Goal: Book appointment/travel/reservation

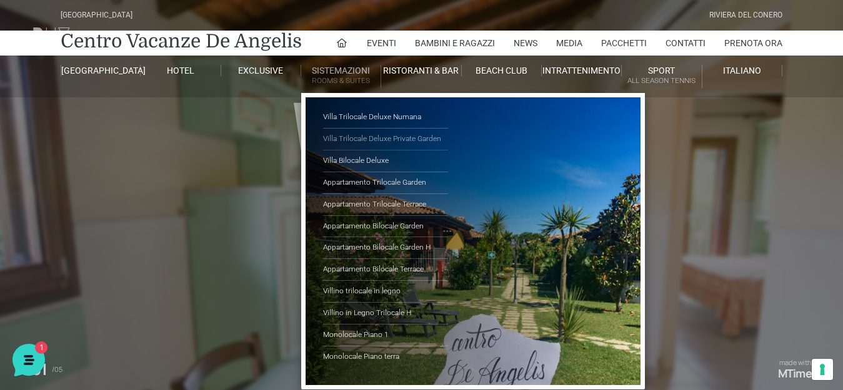
click at [400, 137] on link "Villa Trilocale Deluxe Private Garden" at bounding box center [385, 140] width 125 height 22
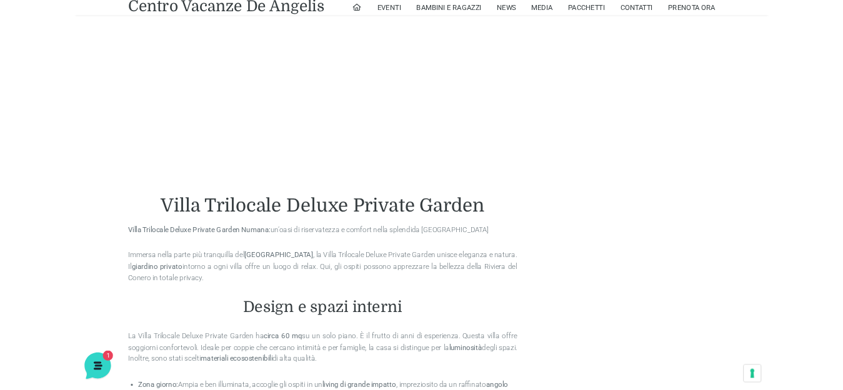
scroll to position [937, 0]
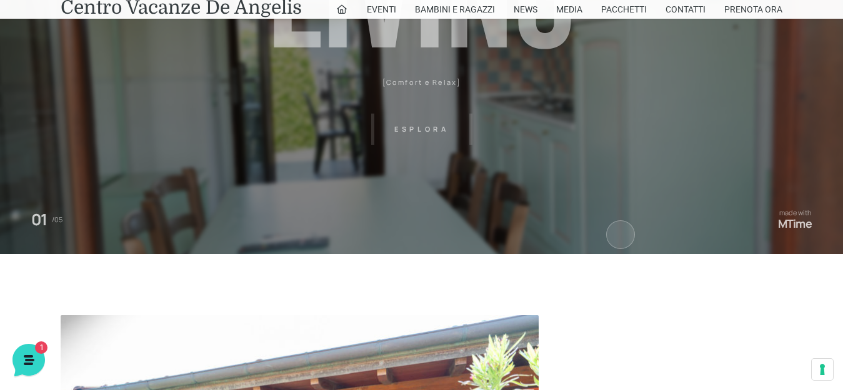
scroll to position [62, 0]
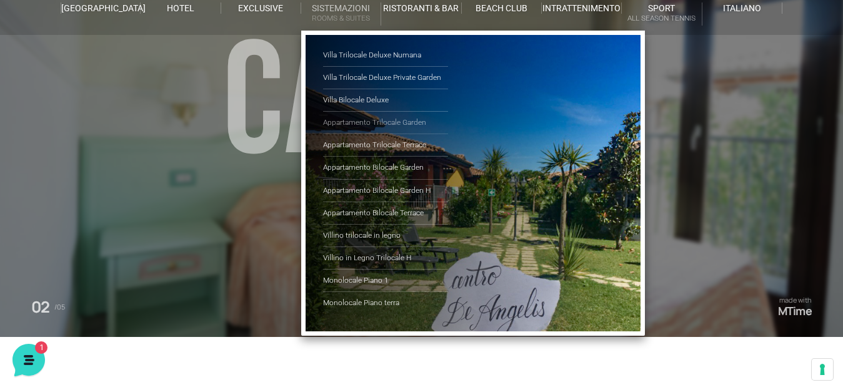
click at [389, 120] on link "Appartamento Trilocale Garden" at bounding box center [385, 123] width 125 height 22
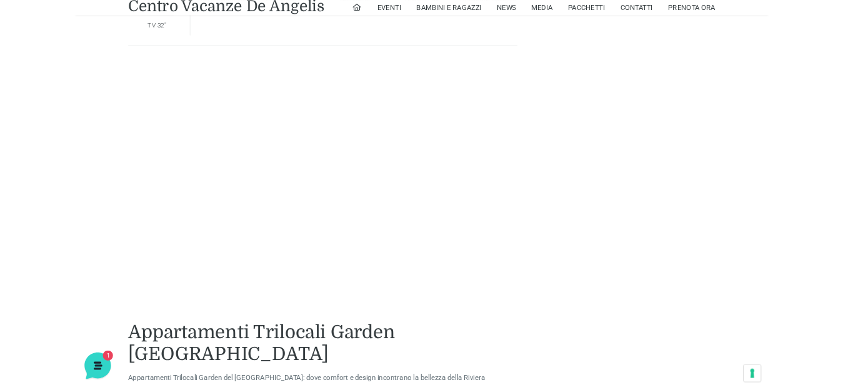
scroll to position [937, 0]
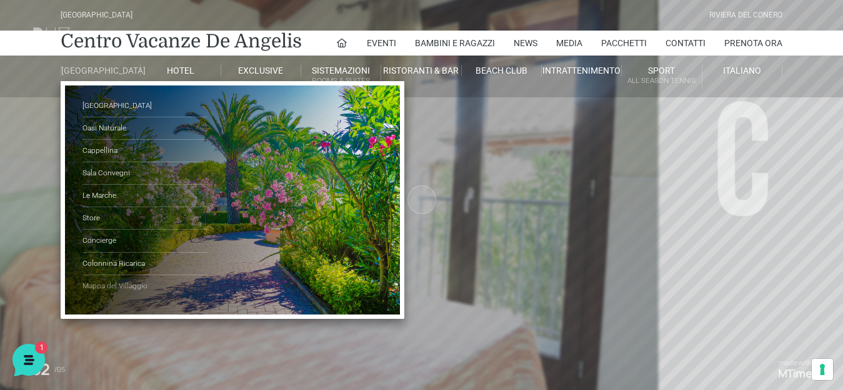
click at [111, 294] on link "Mappa del Villaggio" at bounding box center [144, 286] width 125 height 22
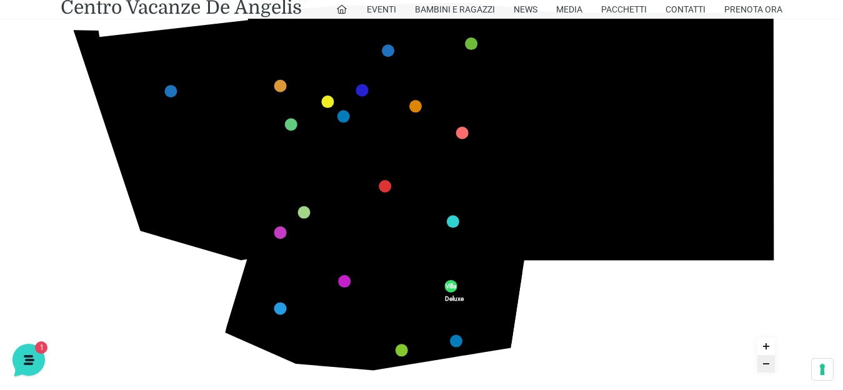
scroll to position [270, 0]
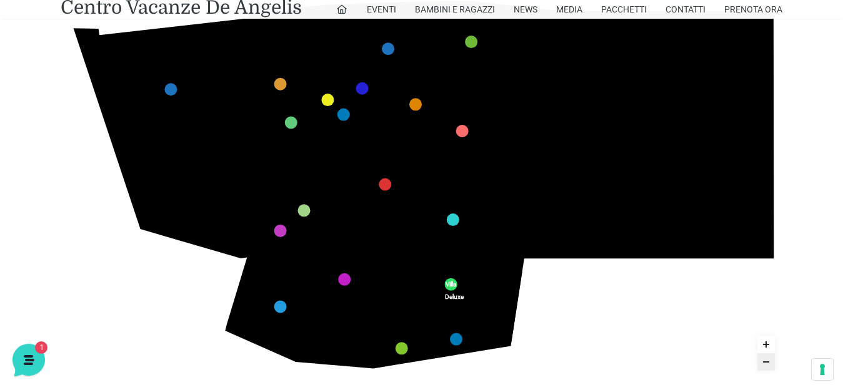
click at [199, 143] on text "R" at bounding box center [199, 143] width 0 height 0
click at [197, 143] on icon at bounding box center [201, 143] width 17 height 34
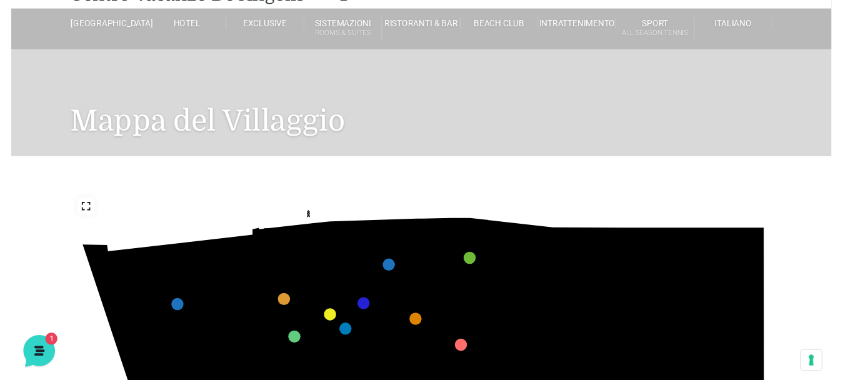
scroll to position [0, 0]
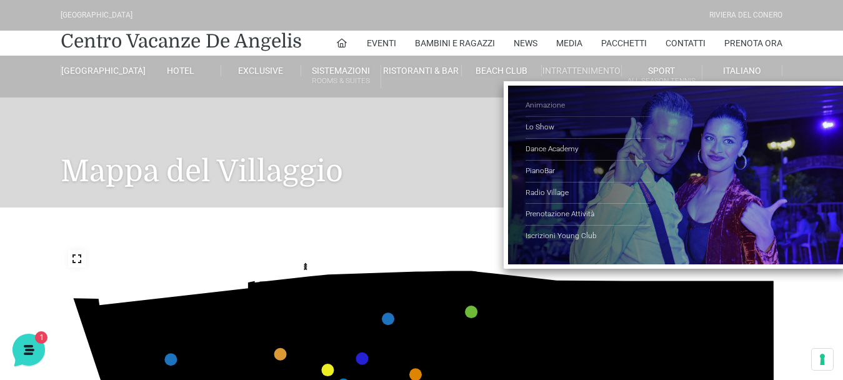
click at [555, 103] on link "Animazione" at bounding box center [587, 106] width 125 height 22
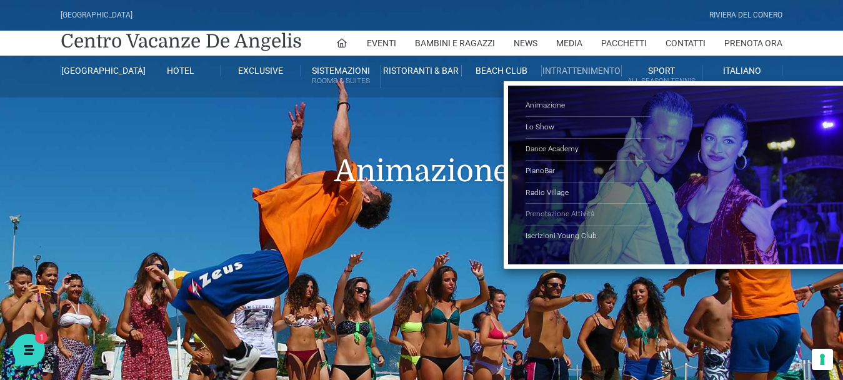
click at [551, 215] on link "Prenotazione Attività" at bounding box center [587, 215] width 125 height 22
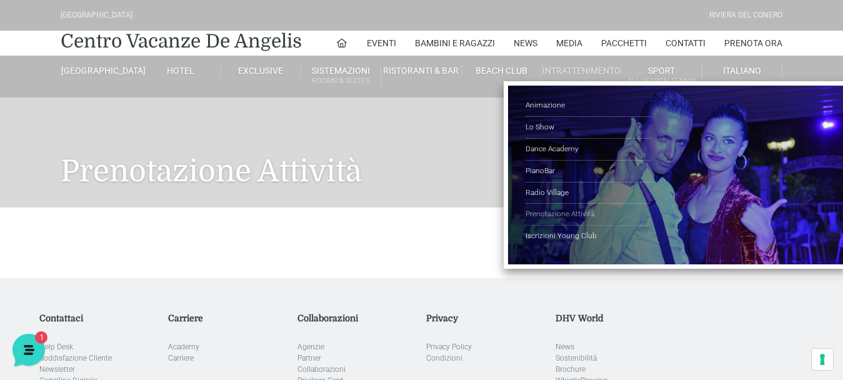
click at [565, 216] on link "Prenotazione Attività" at bounding box center [587, 215] width 125 height 22
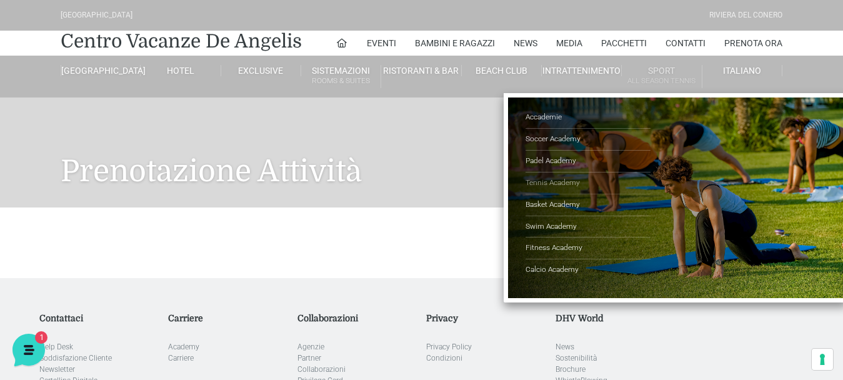
click at [556, 183] on link "Tennis Academy" at bounding box center [587, 183] width 125 height 22
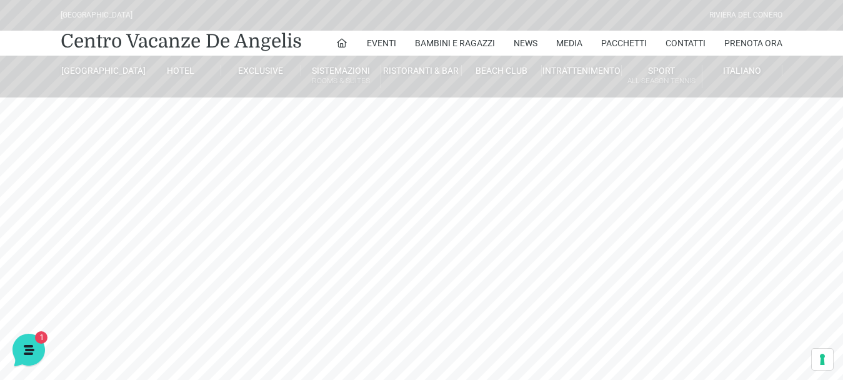
click at [383, 117] on header "[GEOGRAPHIC_DATA] [GEOGRAPHIC_DATA] Centro Vacanze [GEOGRAPHIC_DATA] Eventi Mis…" at bounding box center [421, 281] width 843 height 562
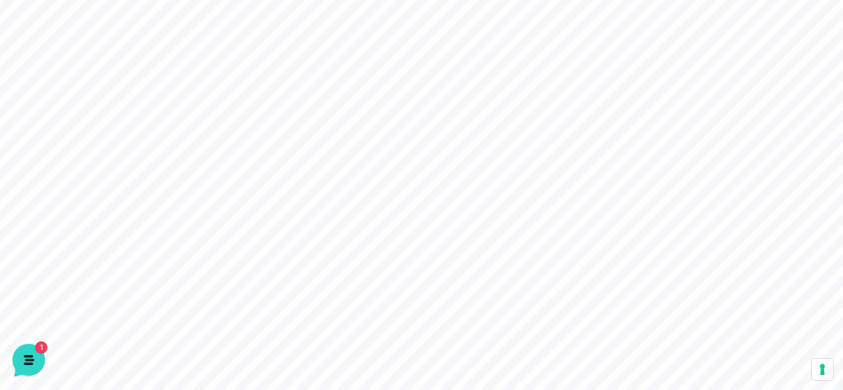
scroll to position [62, 0]
